Goal: Task Accomplishment & Management: Manage account settings

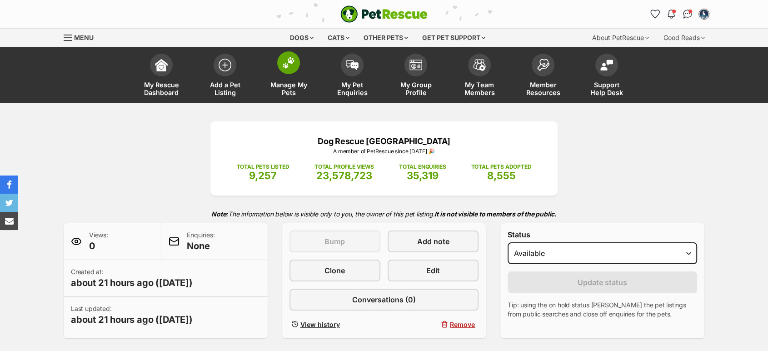
click at [287, 75] on link "Manage My Pets" at bounding box center [289, 76] width 64 height 54
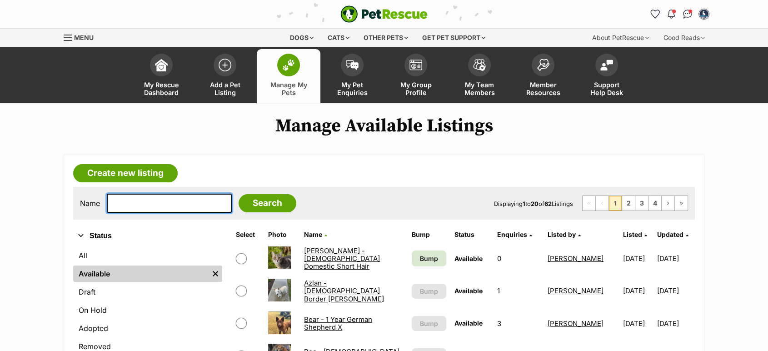
click at [156, 204] on input "text" at bounding box center [169, 203] width 125 height 19
type input "kelly"
click at [239, 194] on input "Search" at bounding box center [268, 203] width 58 height 18
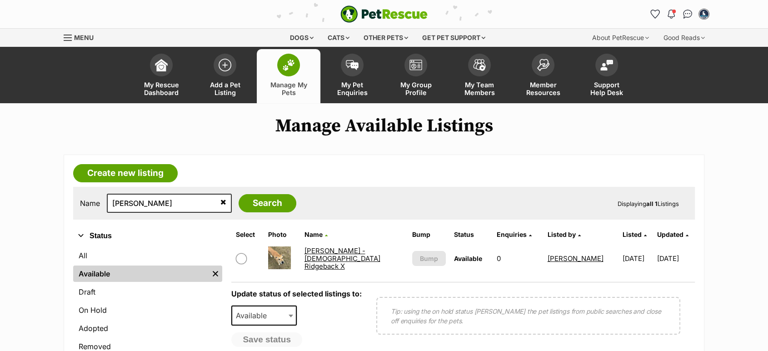
click at [327, 258] on link "[PERSON_NAME] - [DEMOGRAPHIC_DATA] Ridgeback X" at bounding box center [342, 258] width 76 height 25
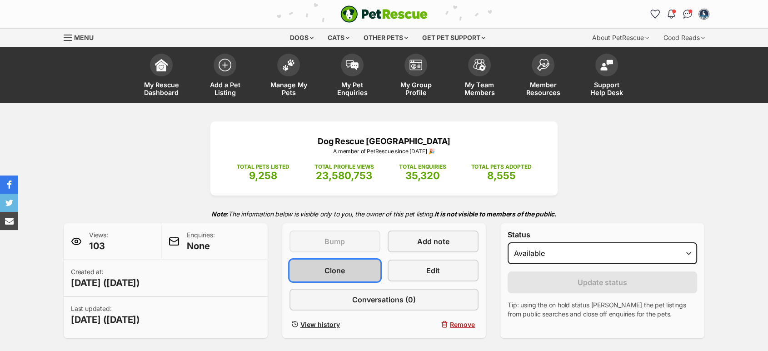
click at [352, 269] on link "Clone" at bounding box center [335, 271] width 91 height 22
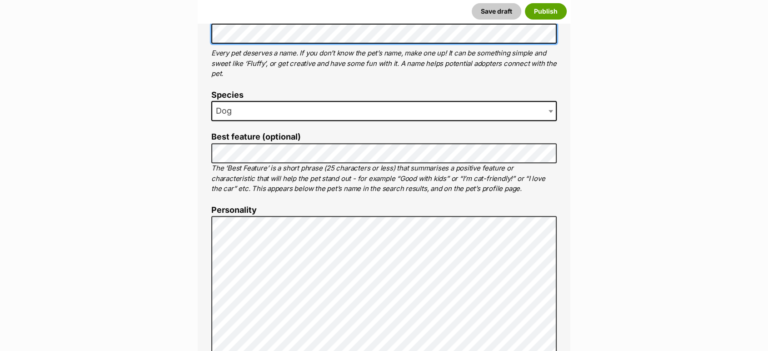
scroll to position [505, 0]
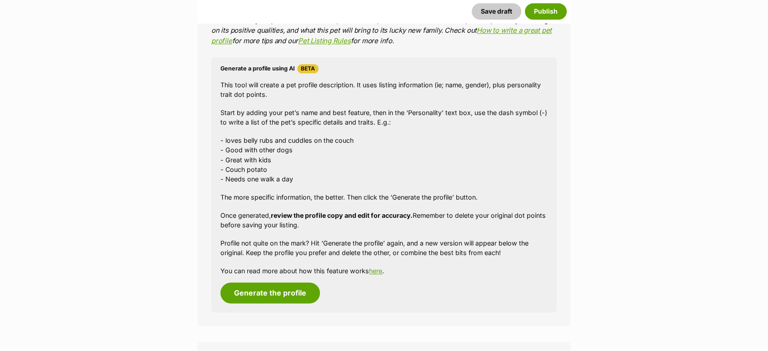
scroll to position [1475, 0]
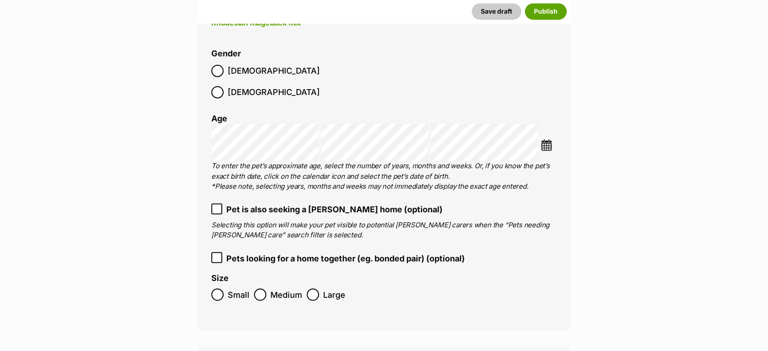
click at [230, 67] on span "[DEMOGRAPHIC_DATA]" at bounding box center [274, 71] width 92 height 12
click at [236, 288] on span "Small" at bounding box center [239, 294] width 22 height 12
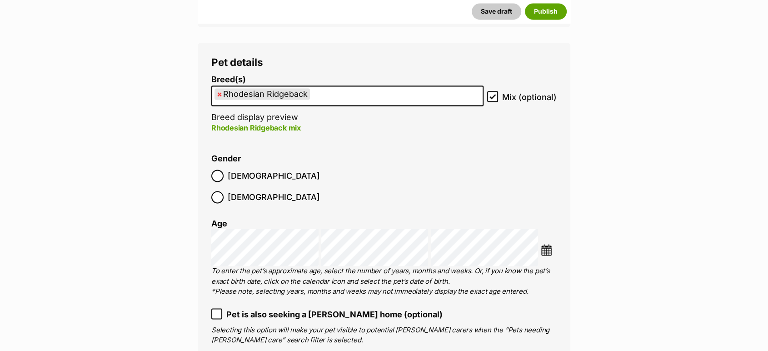
scroll to position [1222, 0]
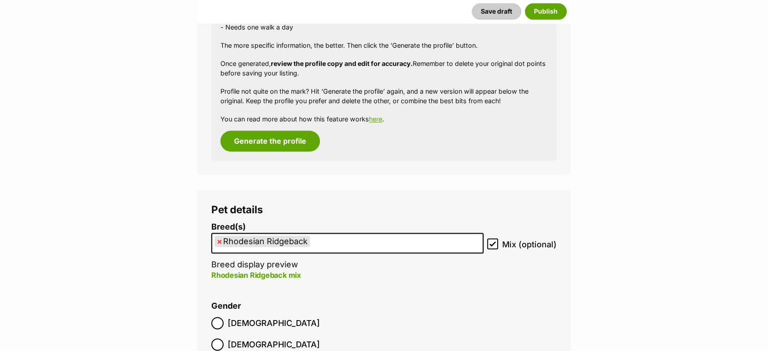
click at [217, 244] on span "×" at bounding box center [219, 241] width 5 height 11
select select
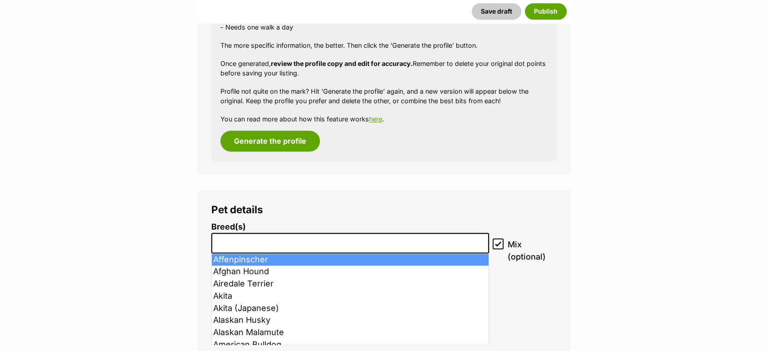
click at [234, 243] on input "search" at bounding box center [350, 241] width 271 height 10
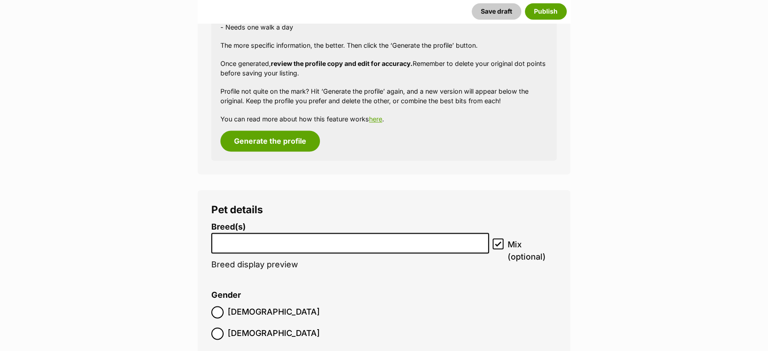
click at [234, 243] on input "search" at bounding box center [350, 241] width 271 height 10
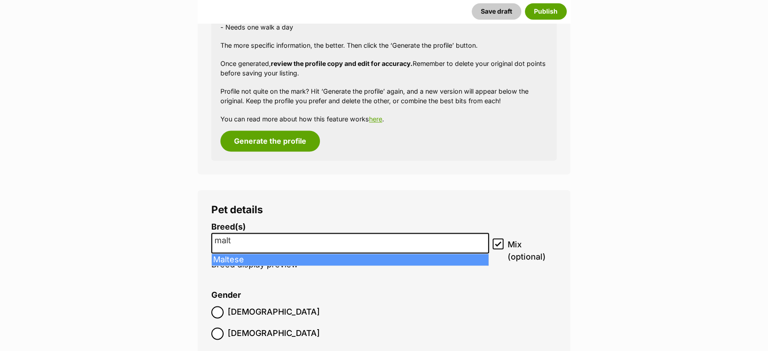
type input "malt"
select select "138"
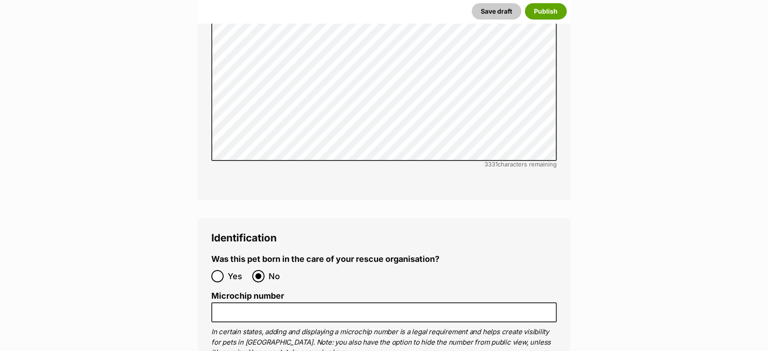
scroll to position [3092, 0]
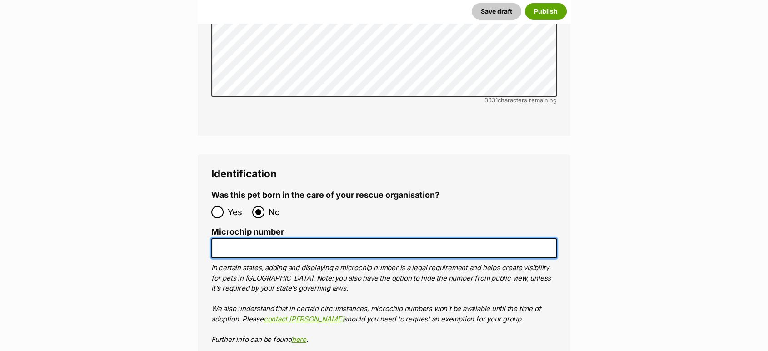
drag, startPoint x: 255, startPoint y: 211, endPoint x: 295, endPoint y: 225, distance: 42.9
click at [255, 238] on input "Microchip number" at bounding box center [384, 248] width 346 height 20
paste input "956000015706366"
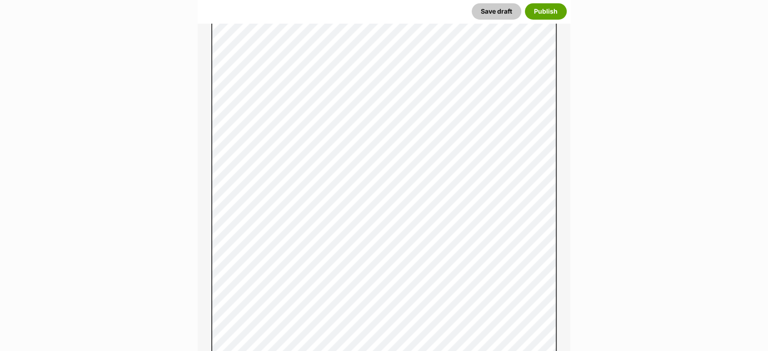
scroll to position [363, 0]
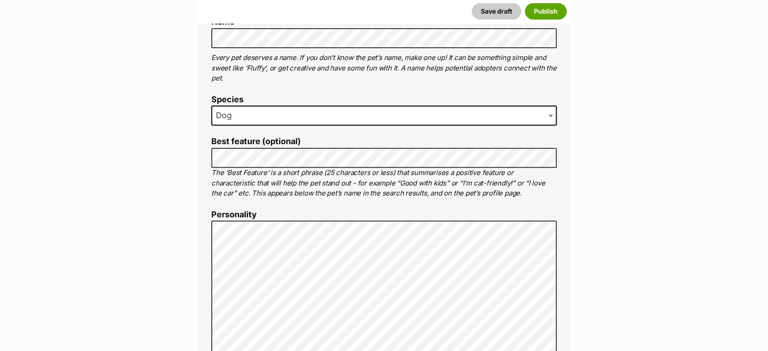
type input "956000015706366"
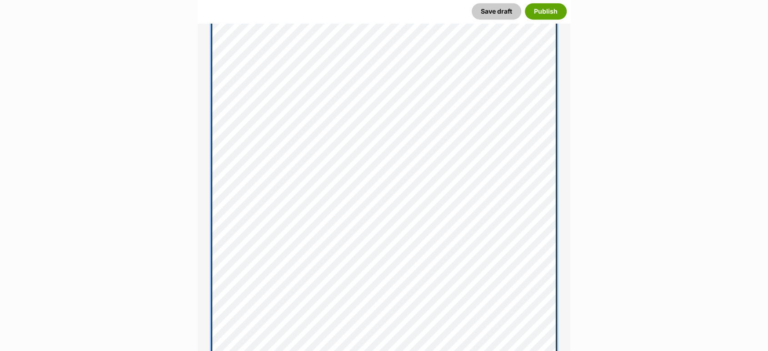
scroll to position [717, 0]
click at [205, 186] on div "About This Pet Name Henlo there, it looks like you might be using the pet name …" at bounding box center [384, 153] width 373 height 1053
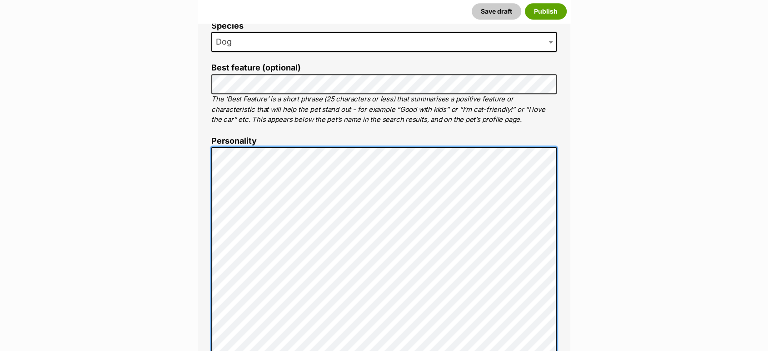
scroll to position [408, 0]
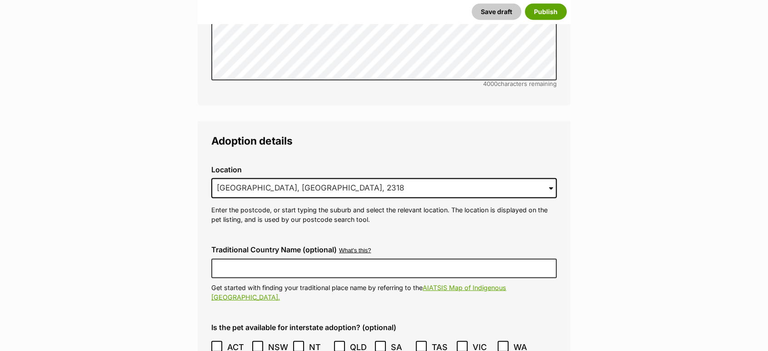
scroll to position [2227, 0]
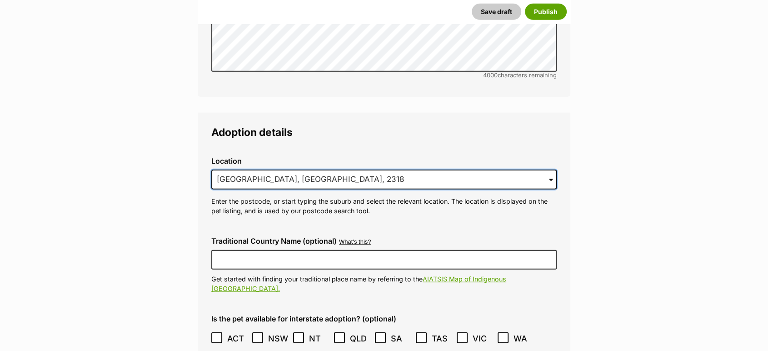
drag, startPoint x: 110, startPoint y: 155, endPoint x: 16, endPoint y: 148, distance: 94.3
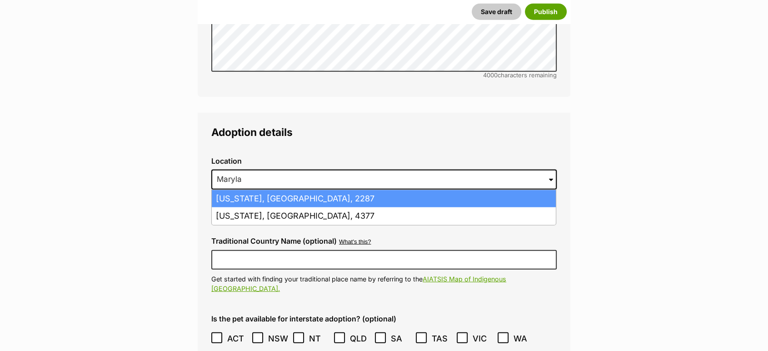
scroll to position [0, 0]
click at [271, 190] on li "Maryland, New South Wales, 2287" at bounding box center [384, 199] width 344 height 18
type input "Maryland, New South Wales, 2287"
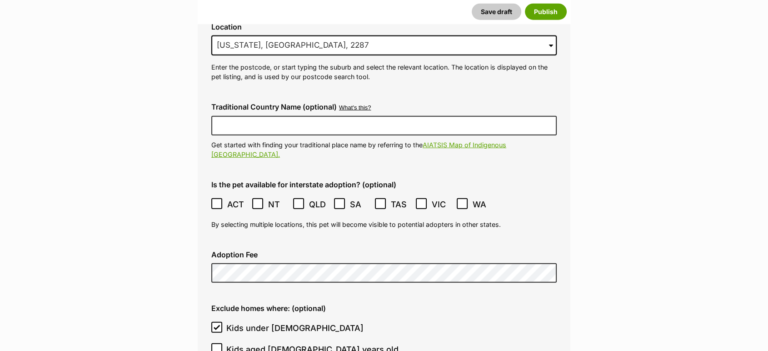
scroll to position [2480, 0]
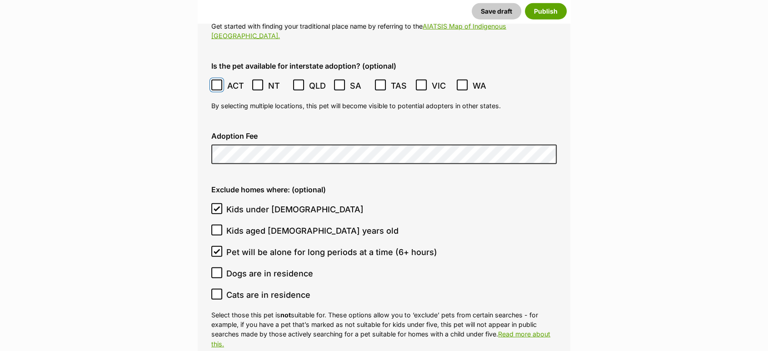
click at [219, 80] on span at bounding box center [217, 86] width 12 height 12
click at [298, 83] on icon at bounding box center [298, 85] width 5 height 4
click at [422, 82] on icon at bounding box center [421, 85] width 6 height 6
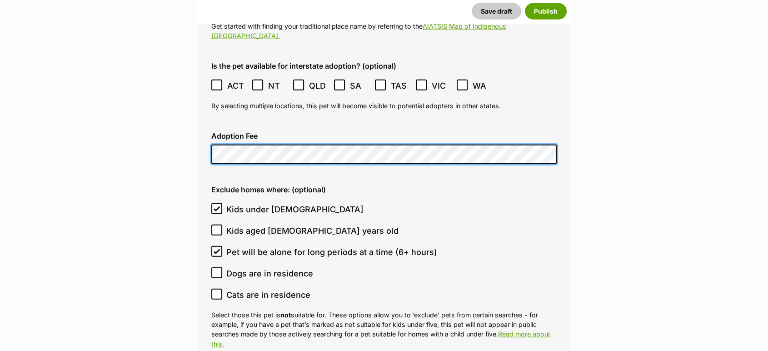
click at [206, 125] on div "Adoption Fee" at bounding box center [384, 148] width 360 height 47
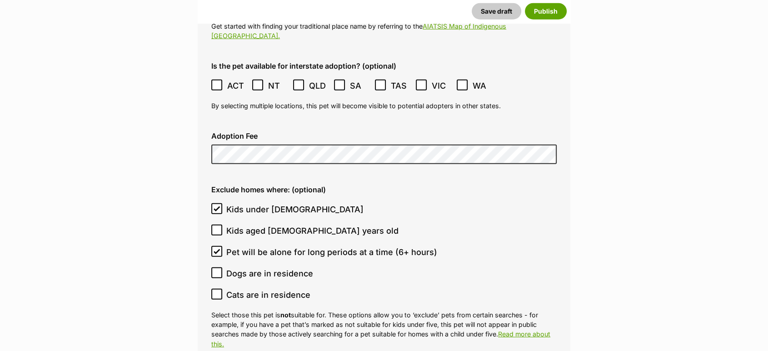
click at [217, 248] on icon at bounding box center [217, 251] width 6 height 6
click at [217, 246] on input "Pet will be alone for long periods at a time (6+ hours)" at bounding box center [216, 251] width 11 height 11
checkbox input "false"
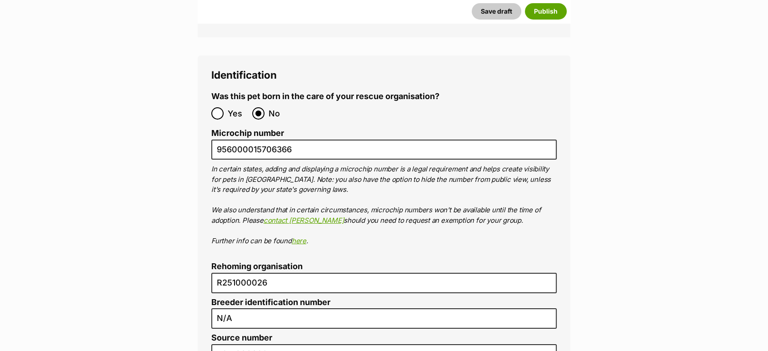
scroll to position [3187, 0]
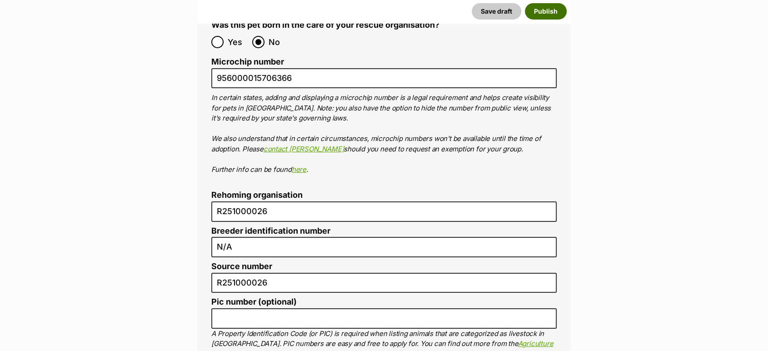
click at [546, 10] on button "Publish" at bounding box center [546, 11] width 42 height 16
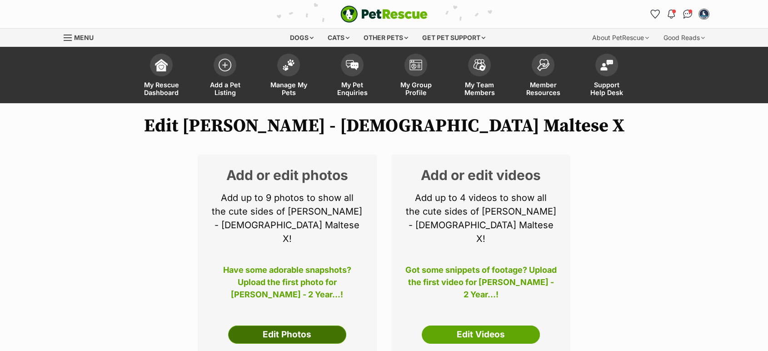
click at [308, 326] on link "Edit Photos" at bounding box center [287, 335] width 118 height 18
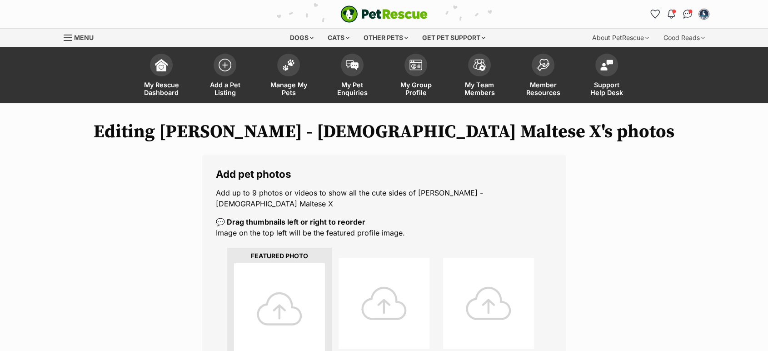
click at [288, 295] on div at bounding box center [279, 308] width 91 height 91
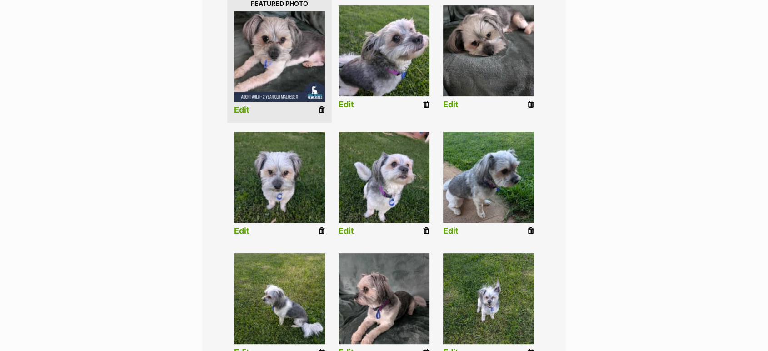
scroll to position [455, 0]
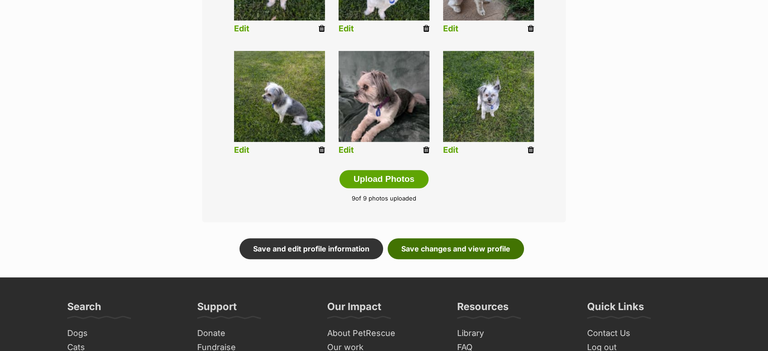
click at [496, 240] on link "Save changes and view profile" at bounding box center [456, 248] width 136 height 21
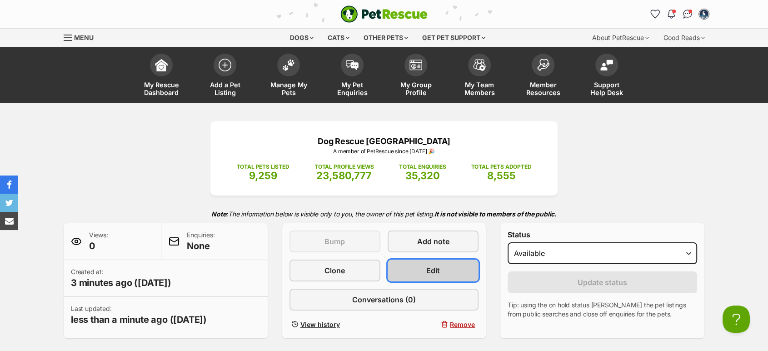
click at [422, 266] on link "Edit" at bounding box center [433, 271] width 91 height 22
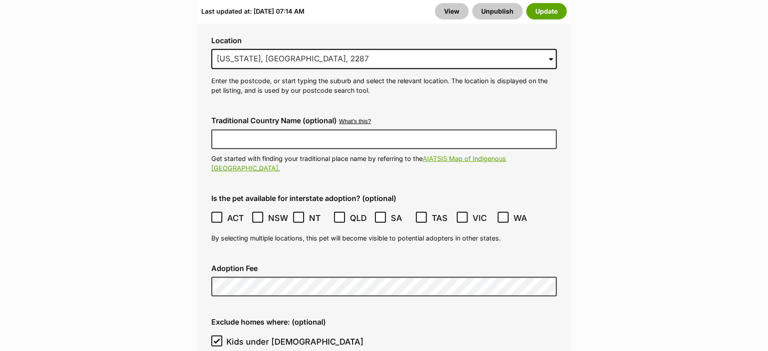
scroll to position [2779, 0]
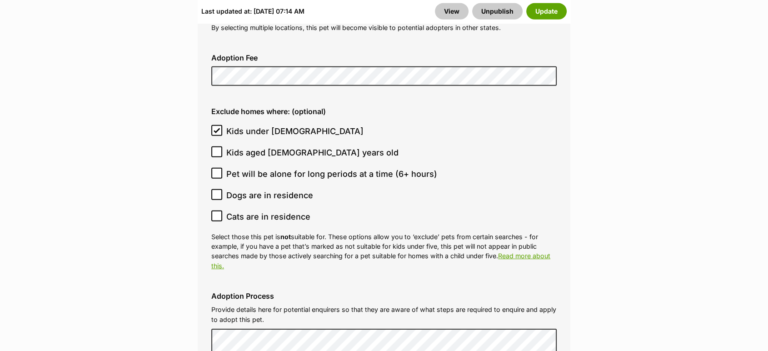
click at [262, 168] on span "Pet will be alone for long periods at a time (6+ hours)" at bounding box center [331, 174] width 211 height 12
click at [222, 168] on input "Pet will be alone for long periods at a time (6+ hours)" at bounding box center [216, 173] width 11 height 11
checkbox input "true"
click at [548, 13] on button "Update" at bounding box center [547, 11] width 40 height 16
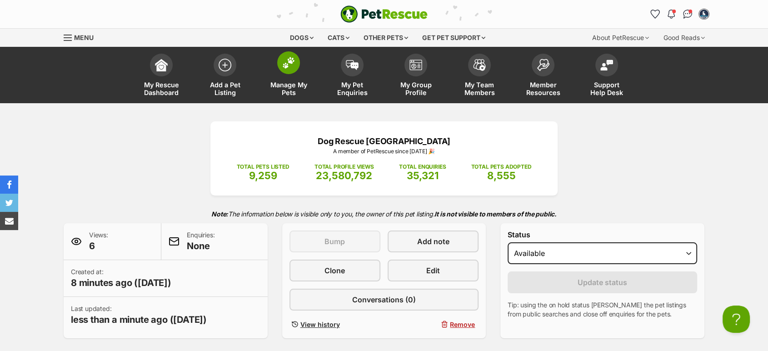
click at [290, 61] on img at bounding box center [288, 63] width 13 height 12
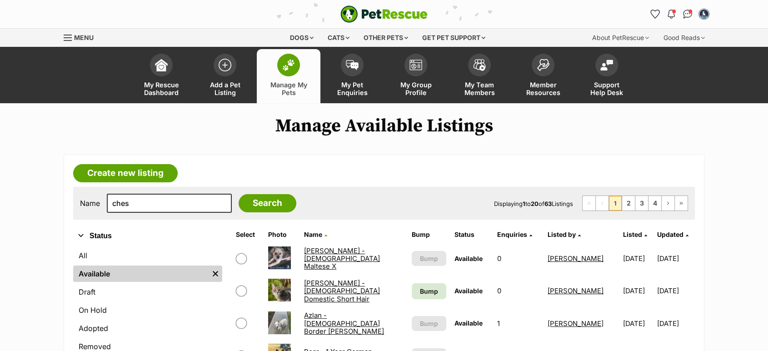
type input "ches"
click at [239, 194] on input "Search" at bounding box center [268, 203] width 58 height 18
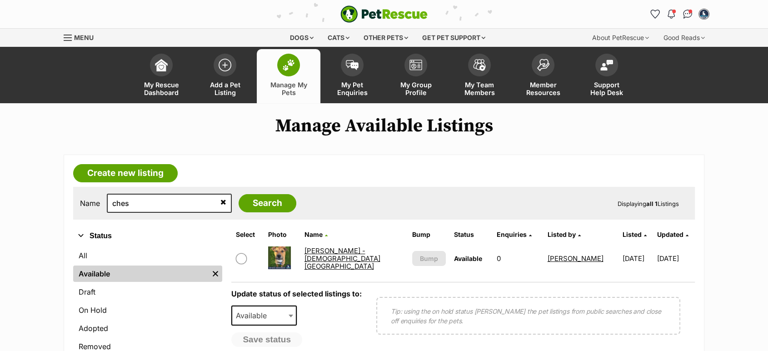
click at [324, 262] on link "[PERSON_NAME] - [DEMOGRAPHIC_DATA][GEOGRAPHIC_DATA]" at bounding box center [342, 258] width 76 height 25
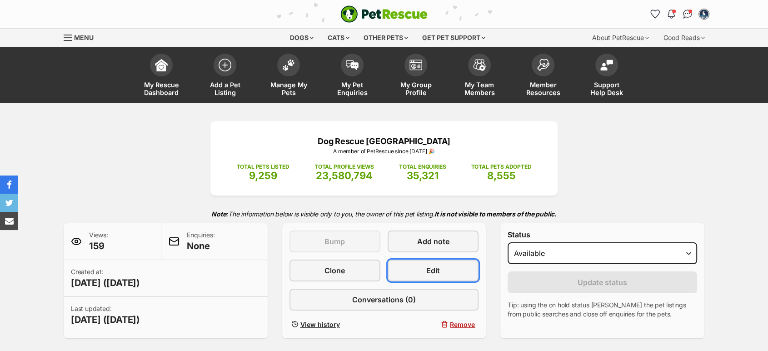
click at [451, 270] on link "Edit" at bounding box center [433, 271] width 91 height 22
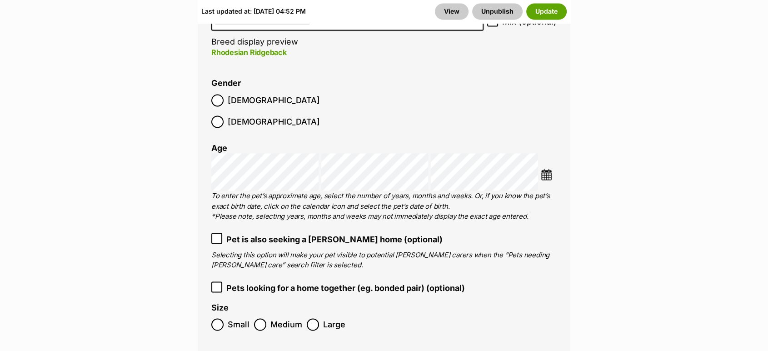
scroll to position [1415, 0]
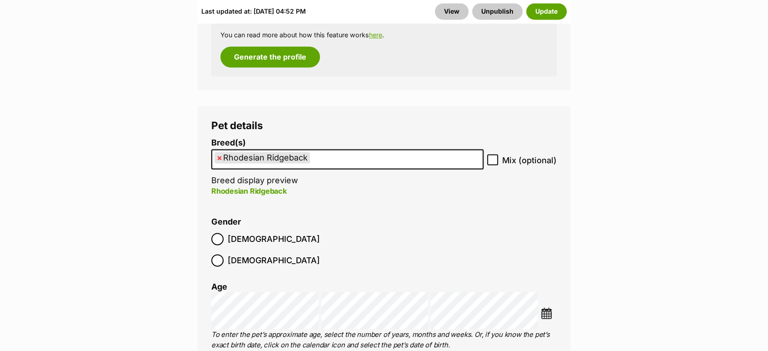
click at [332, 150] on ul "× Rhodesian Ridgeback" at bounding box center [347, 159] width 271 height 19
click at [496, 156] on icon at bounding box center [493, 159] width 6 height 6
click at [496, 154] on input "Mix (optional)" at bounding box center [492, 159] width 11 height 11
checkbox input "true"
click at [542, 7] on button "Update" at bounding box center [547, 11] width 40 height 16
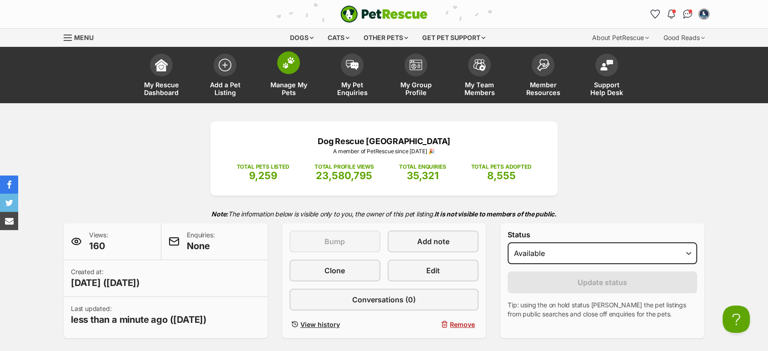
click at [284, 69] on span at bounding box center [288, 62] width 23 height 23
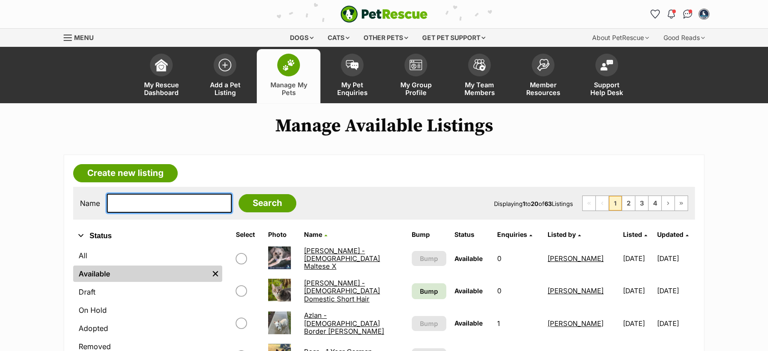
click at [166, 208] on input "text" at bounding box center [169, 203] width 125 height 19
type input "[PERSON_NAME]"
click at [239, 194] on input "Search" at bounding box center [268, 203] width 58 height 18
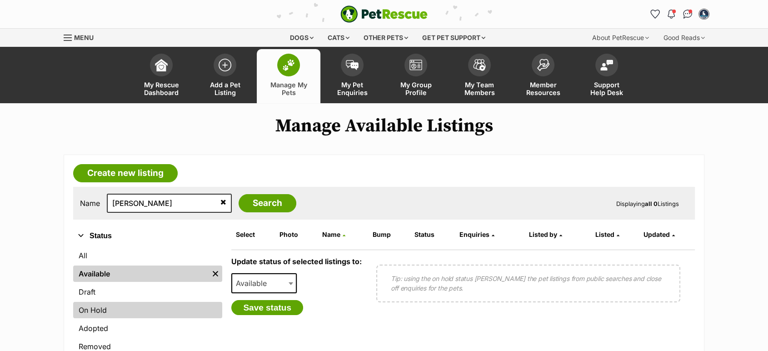
click at [121, 311] on link "On Hold" at bounding box center [147, 310] width 149 height 16
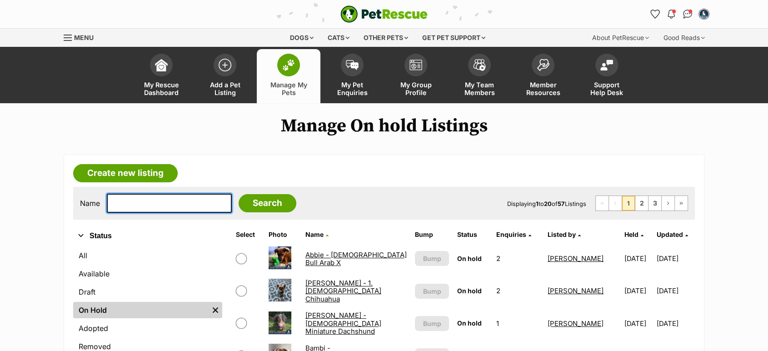
click at [169, 200] on input "text" at bounding box center [169, 203] width 125 height 19
type input "chill"
click at [239, 194] on input "Search" at bounding box center [268, 203] width 58 height 18
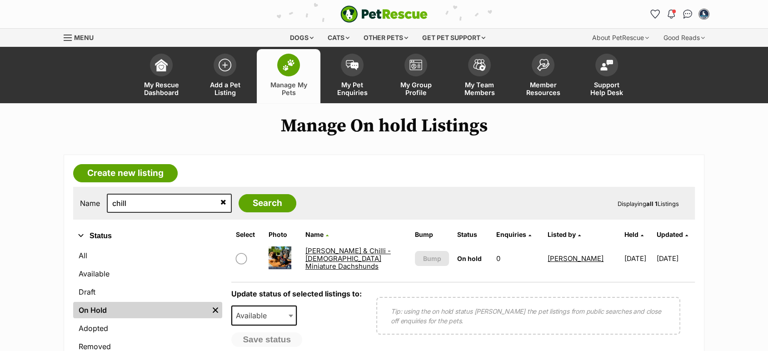
drag, startPoint x: 0, startPoint y: 0, endPoint x: 337, endPoint y: 262, distance: 427.4
click at [338, 262] on link "[PERSON_NAME] & Chilli - [DEMOGRAPHIC_DATA] Miniature Dachshunds" at bounding box center [348, 258] width 85 height 25
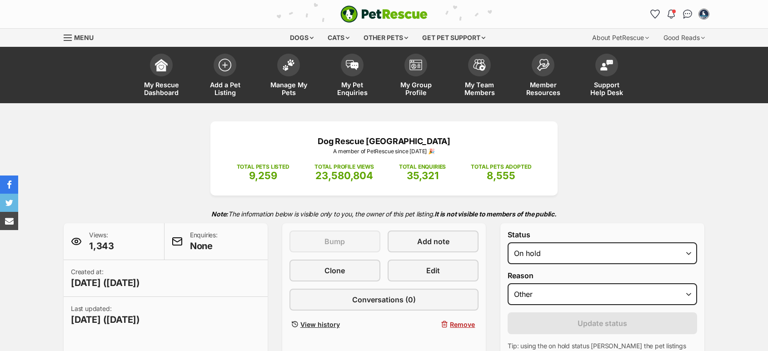
select select "other"
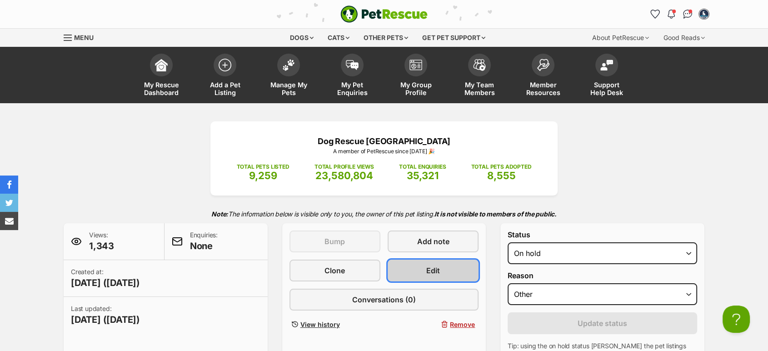
click at [431, 274] on span "Edit" at bounding box center [434, 270] width 14 height 11
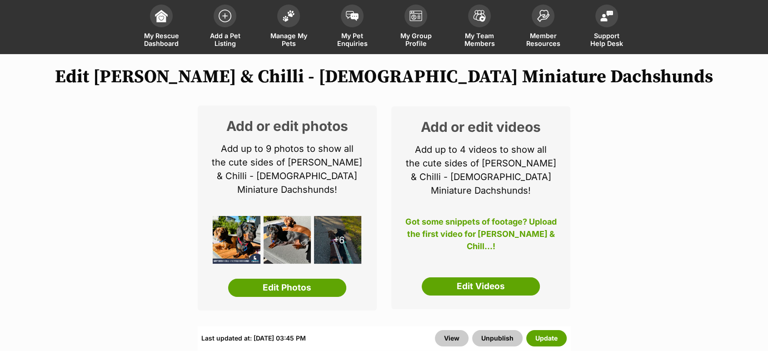
scroll to position [151, 0]
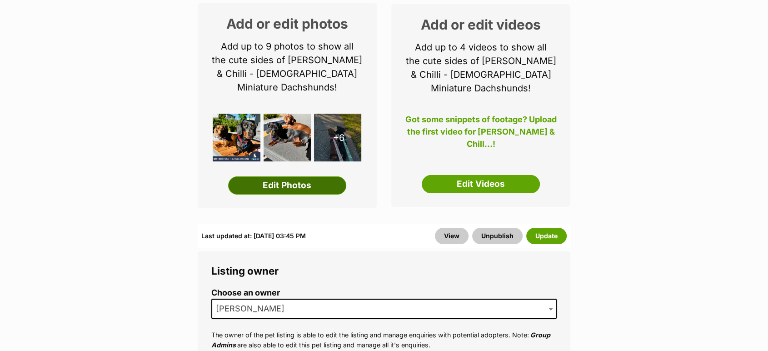
click at [306, 176] on link "Edit Photos" at bounding box center [287, 185] width 118 height 18
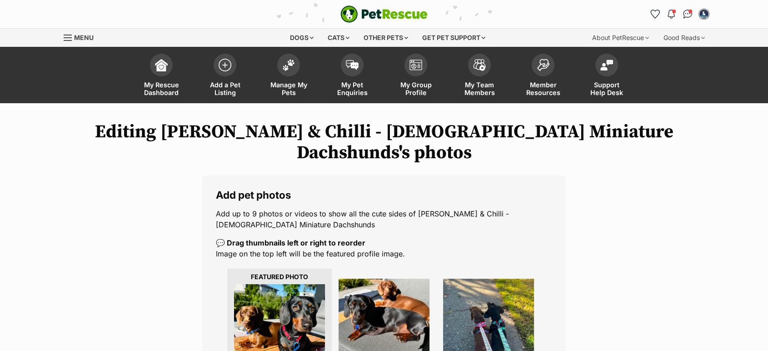
scroll to position [202, 0]
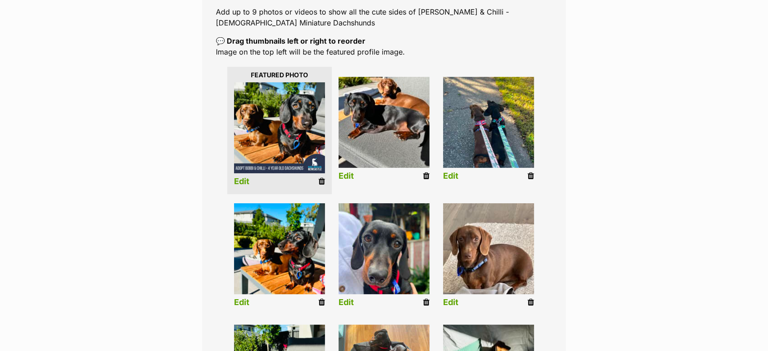
click at [321, 177] on icon at bounding box center [322, 181] width 6 height 8
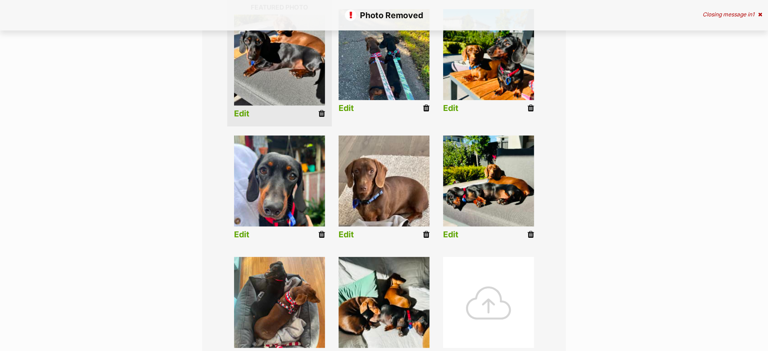
scroll to position [353, 0]
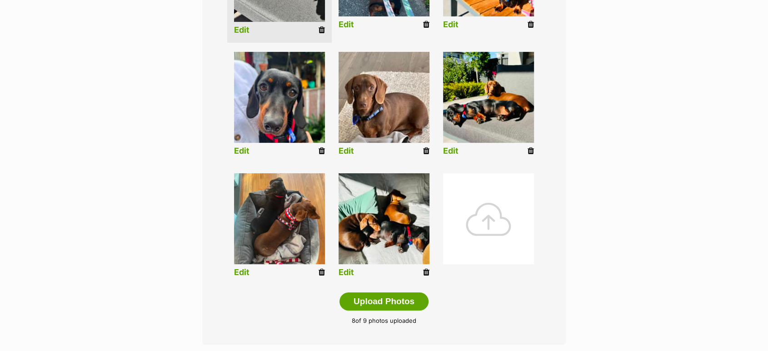
click at [422, 252] on li "Edit" at bounding box center [384, 227] width 105 height 117
click at [426, 268] on icon at bounding box center [426, 272] width 6 height 8
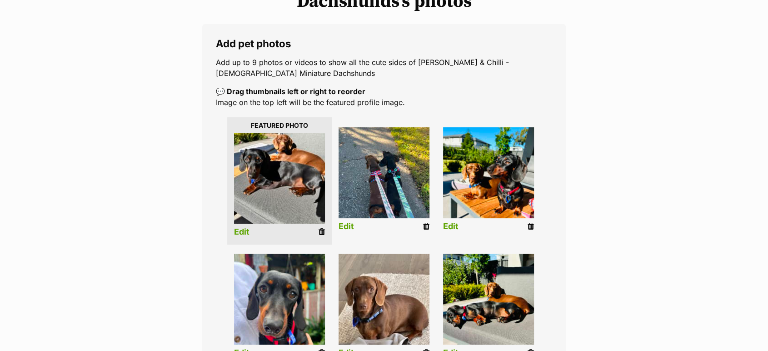
scroll to position [303, 0]
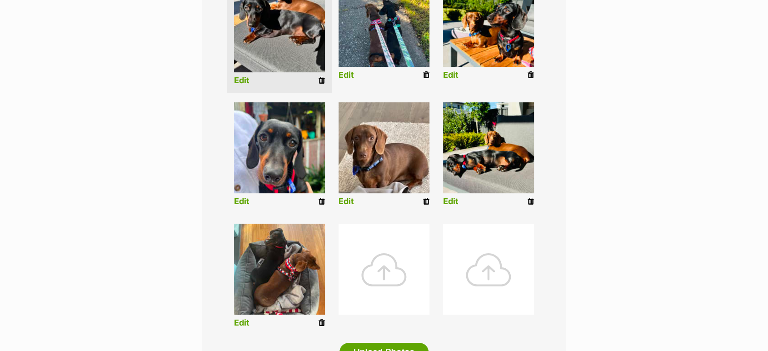
drag, startPoint x: 320, startPoint y: 305, endPoint x: 434, endPoint y: 32, distance: 295.7
click at [320, 319] on icon at bounding box center [322, 323] width 6 height 8
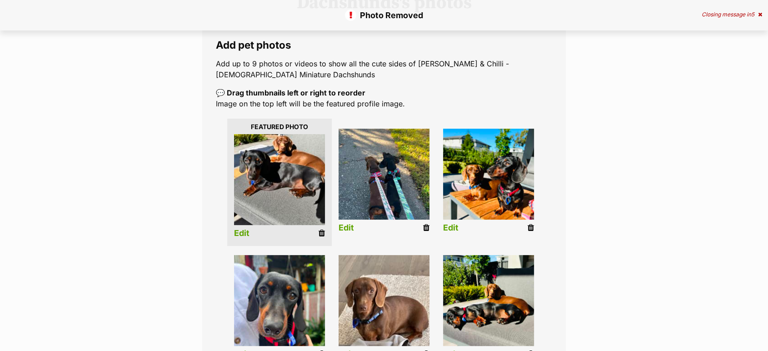
scroll to position [151, 0]
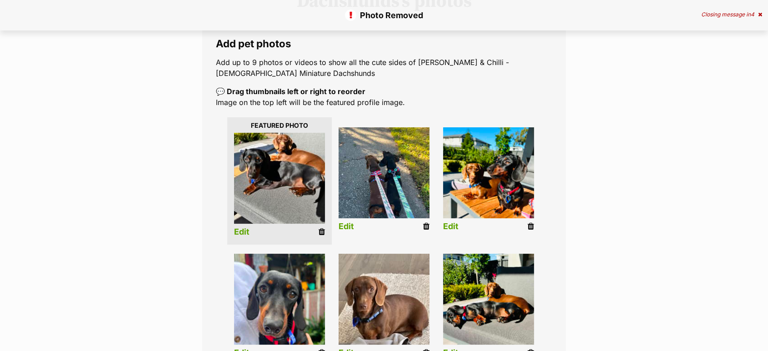
click at [323, 228] on icon at bounding box center [322, 232] width 6 height 8
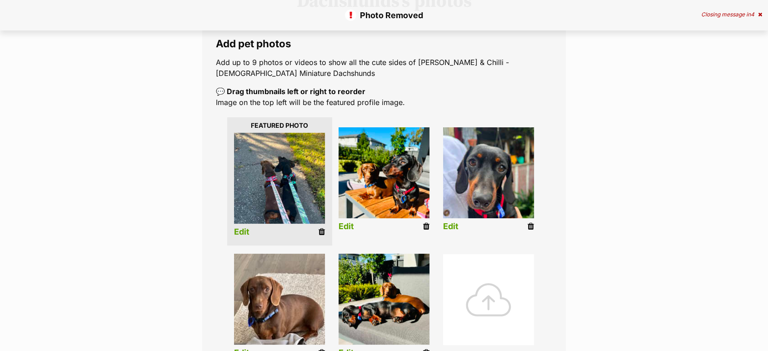
click at [319, 228] on icon at bounding box center [322, 232] width 6 height 8
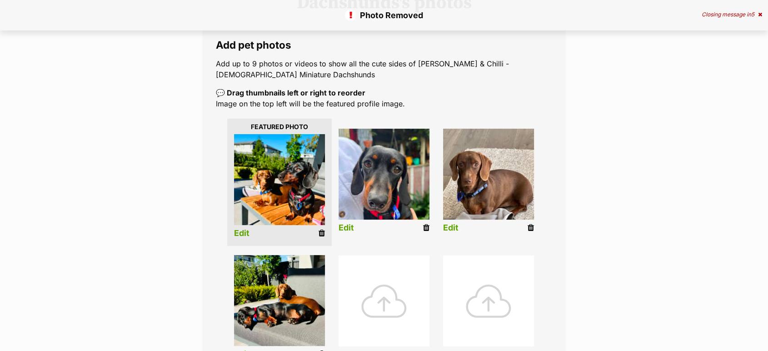
scroll to position [151, 0]
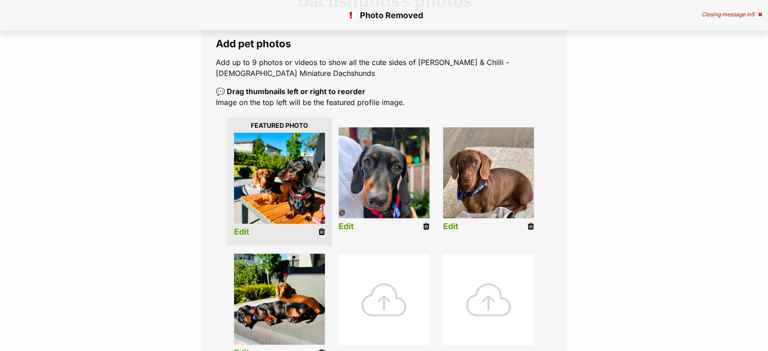
click at [321, 228] on icon at bounding box center [322, 232] width 6 height 8
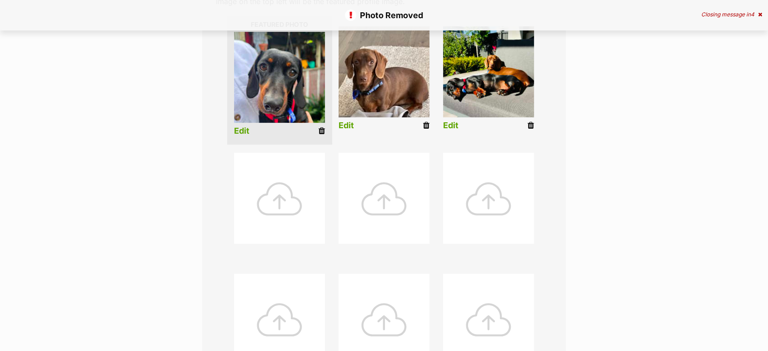
click at [319, 127] on icon at bounding box center [322, 131] width 6 height 8
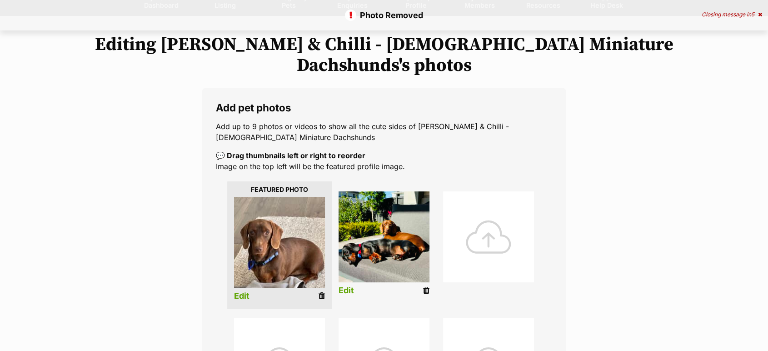
scroll to position [151, 0]
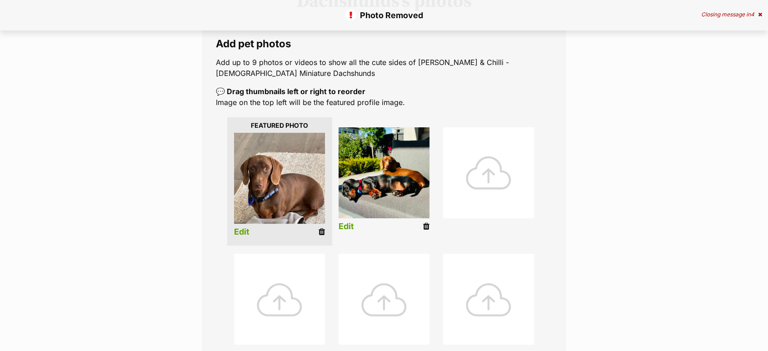
click at [322, 228] on icon at bounding box center [322, 232] width 6 height 8
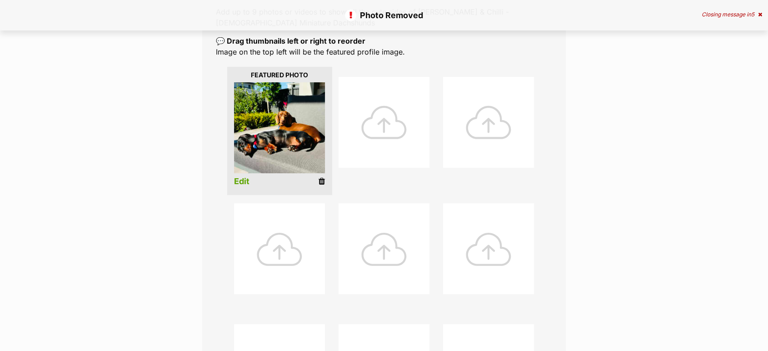
click at [322, 177] on icon at bounding box center [322, 181] width 6 height 8
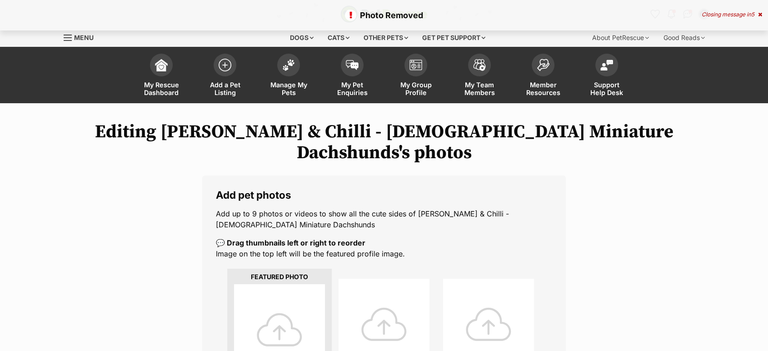
click at [276, 312] on div at bounding box center [279, 329] width 91 height 91
click at [281, 312] on div at bounding box center [279, 329] width 91 height 91
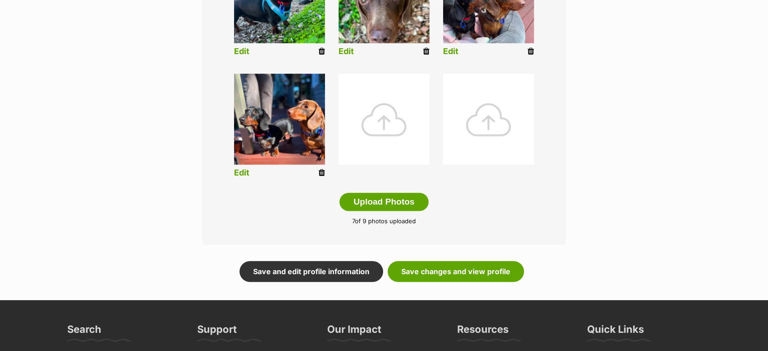
scroll to position [455, 0]
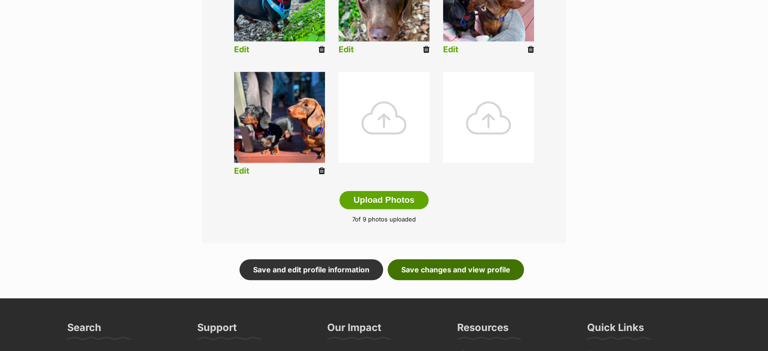
click at [449, 259] on link "Save changes and view profile" at bounding box center [456, 269] width 136 height 21
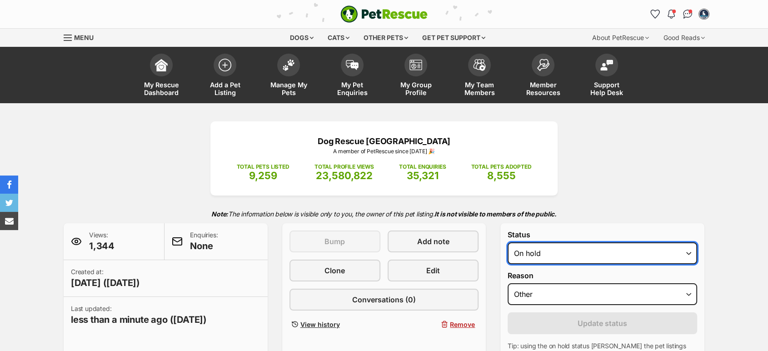
click at [547, 255] on select "Draft Available On hold Adopted" at bounding box center [603, 253] width 190 height 22
select select "active"
click at [508, 243] on select "Draft Available On hold Adopted" at bounding box center [603, 253] width 190 height 22
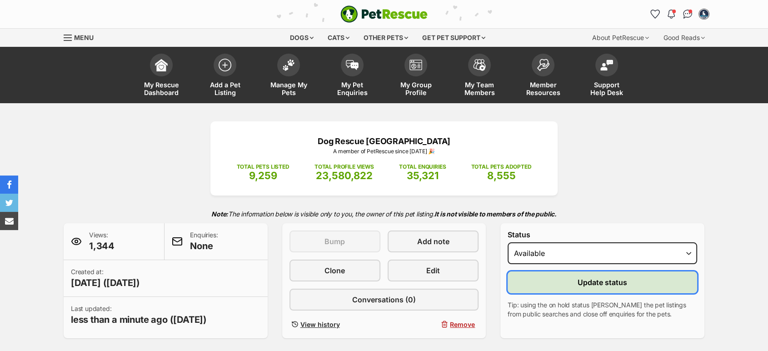
click at [560, 282] on button "Update status" at bounding box center [603, 282] width 190 height 22
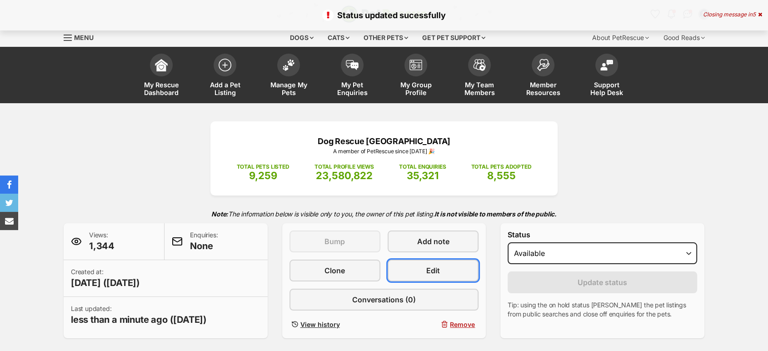
drag, startPoint x: 457, startPoint y: 276, endPoint x: 399, endPoint y: 203, distance: 93.9
click at [457, 276] on link "Edit" at bounding box center [433, 271] width 91 height 22
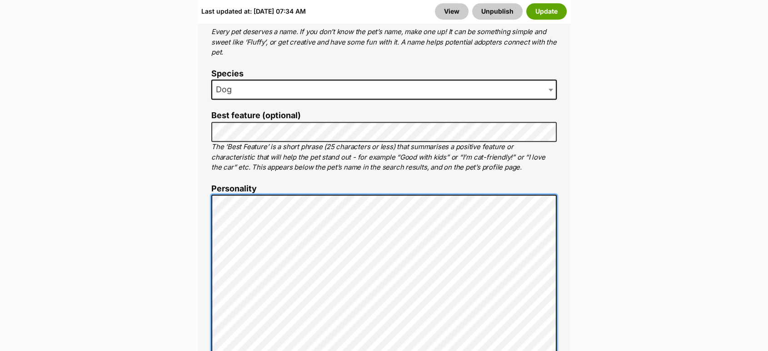
scroll to position [491, 0]
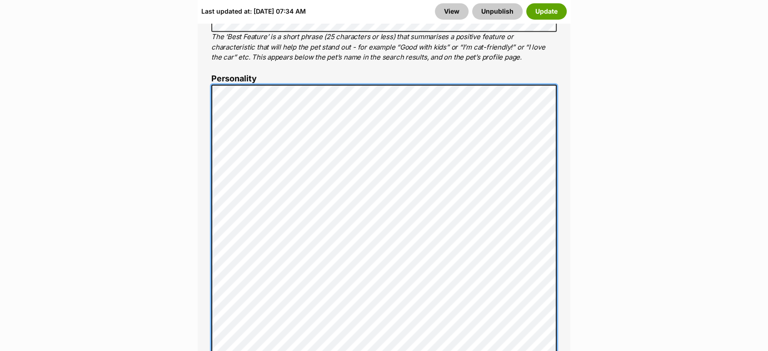
scroll to position [729, 0]
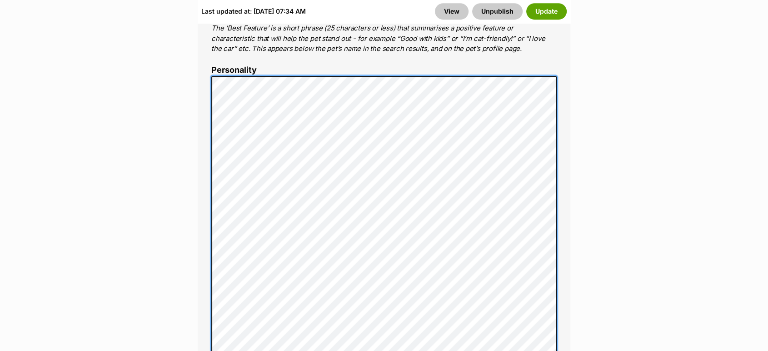
click at [209, 72] on div "About This Pet Name Henlo there, it looks like you might be using the pet name …" at bounding box center [384, 353] width 373 height 1034
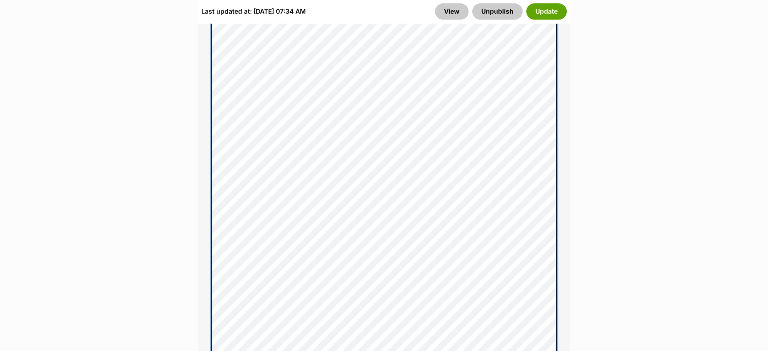
scroll to position [931, 0]
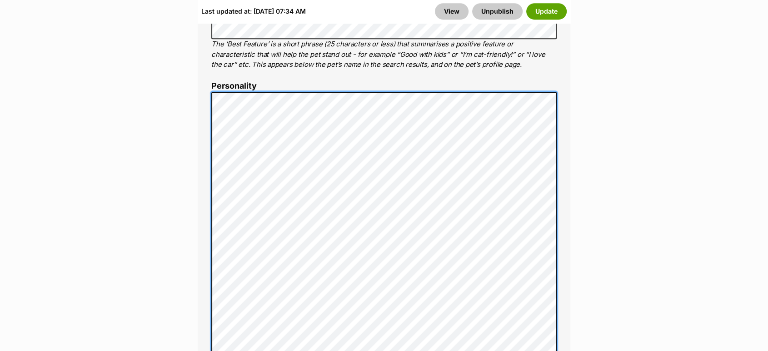
scroll to position [641, 0]
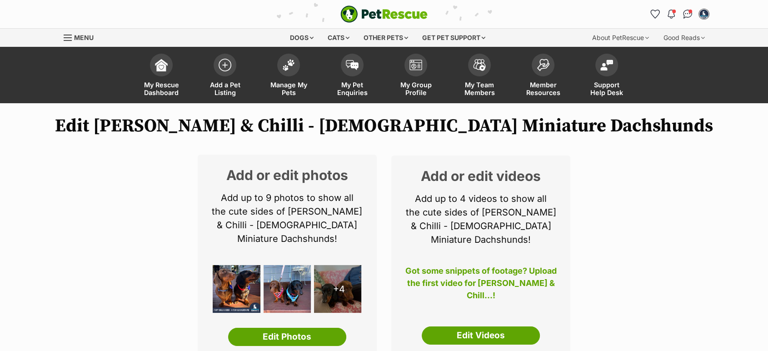
scroll to position [504, 0]
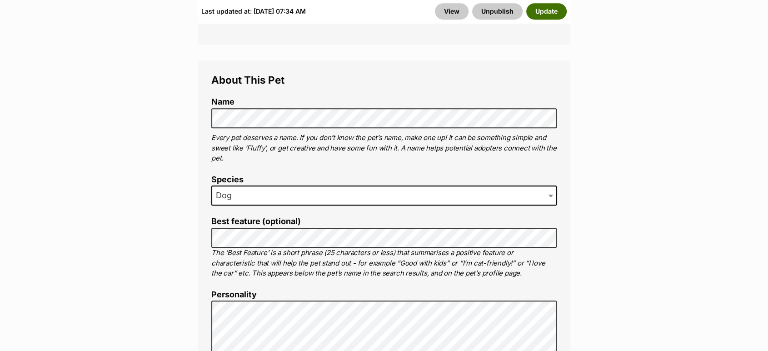
click at [551, 9] on button "Update" at bounding box center [547, 11] width 40 height 16
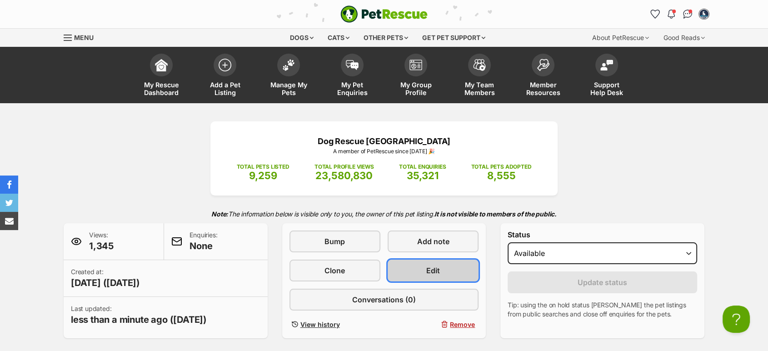
click at [440, 269] on span "Edit" at bounding box center [434, 270] width 14 height 11
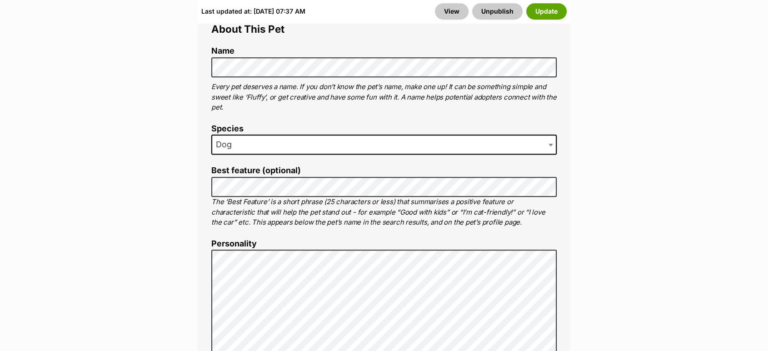
scroll to position [556, 0]
click at [554, 11] on button "Update" at bounding box center [547, 11] width 40 height 16
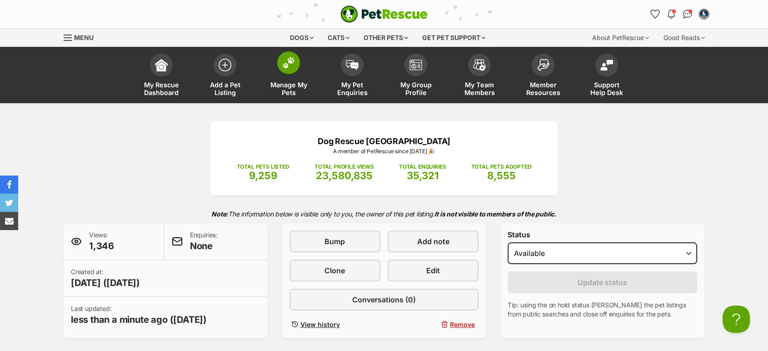
click at [301, 80] on link "Manage My Pets" at bounding box center [289, 76] width 64 height 54
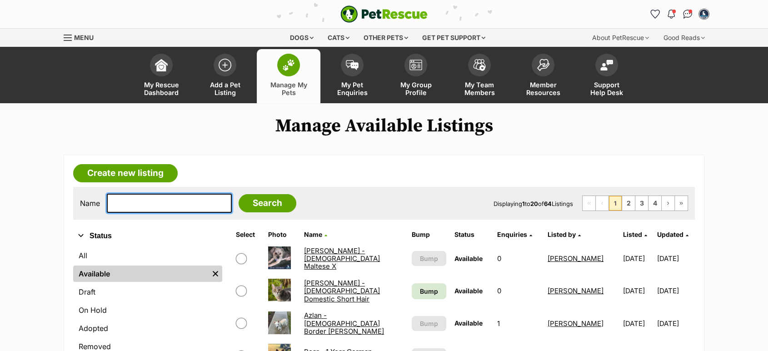
click at [121, 197] on input "text" at bounding box center [169, 203] width 125 height 19
type input "shell"
click at [239, 194] on input "Search" at bounding box center [268, 203] width 58 height 18
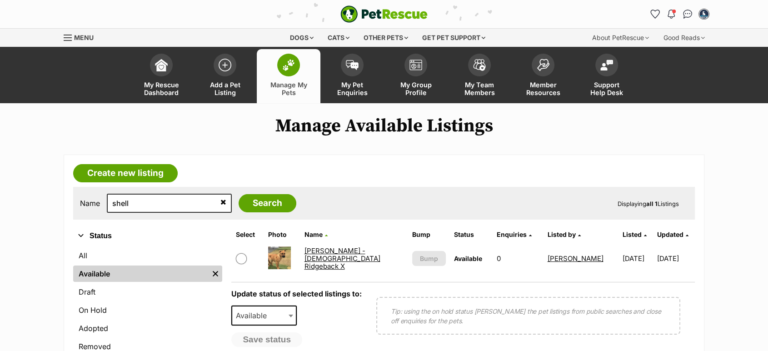
click at [338, 258] on link "[PERSON_NAME] - [DEMOGRAPHIC_DATA] Ridgeback X" at bounding box center [342, 258] width 76 height 25
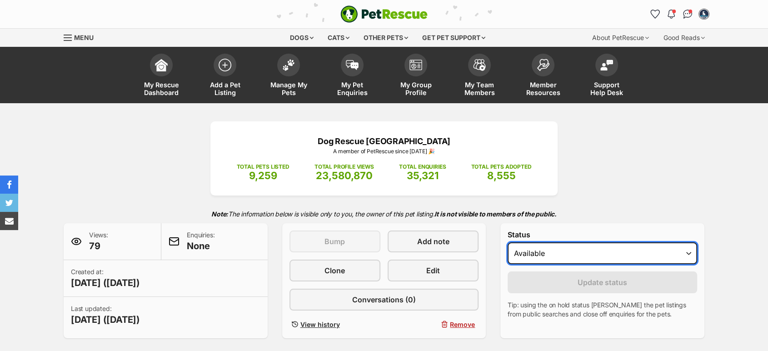
drag, startPoint x: 519, startPoint y: 254, endPoint x: 522, endPoint y: 263, distance: 9.4
click at [519, 254] on select "Draft Available On hold Adopted" at bounding box center [603, 253] width 190 height 22
select select "on_hold"
click at [508, 243] on select "Draft Available On hold Adopted" at bounding box center [603, 253] width 190 height 22
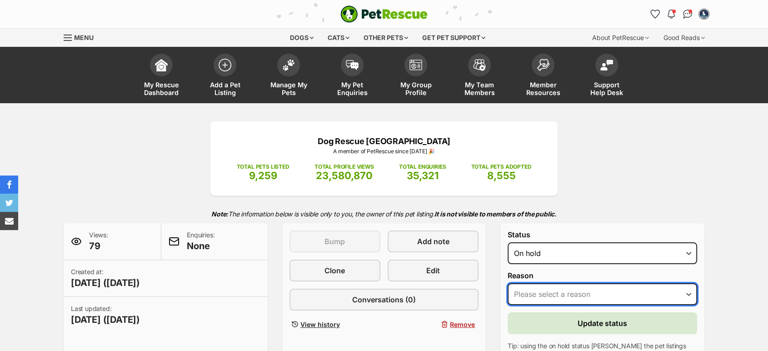
click at [548, 285] on select "Please select a reason Medical reasons Reviewing applications Adoption pending …" at bounding box center [603, 294] width 190 height 22
select select "adoption_pending"
click at [508, 284] on select "Please select a reason Medical reasons Reviewing applications Adoption pending …" at bounding box center [603, 294] width 190 height 22
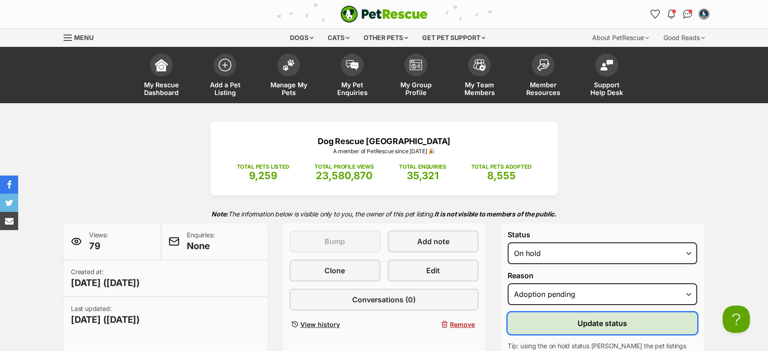
click at [567, 322] on button "Update status" at bounding box center [603, 323] width 190 height 22
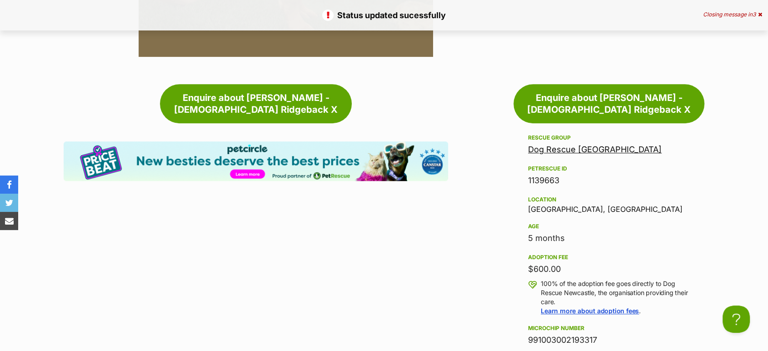
scroll to position [808, 0]
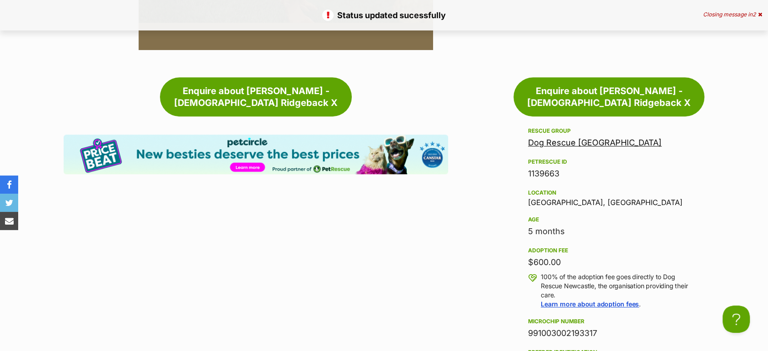
click at [543, 167] on div "1139663" at bounding box center [609, 173] width 162 height 13
copy div "1139663"
